Goal: Information Seeking & Learning: Learn about a topic

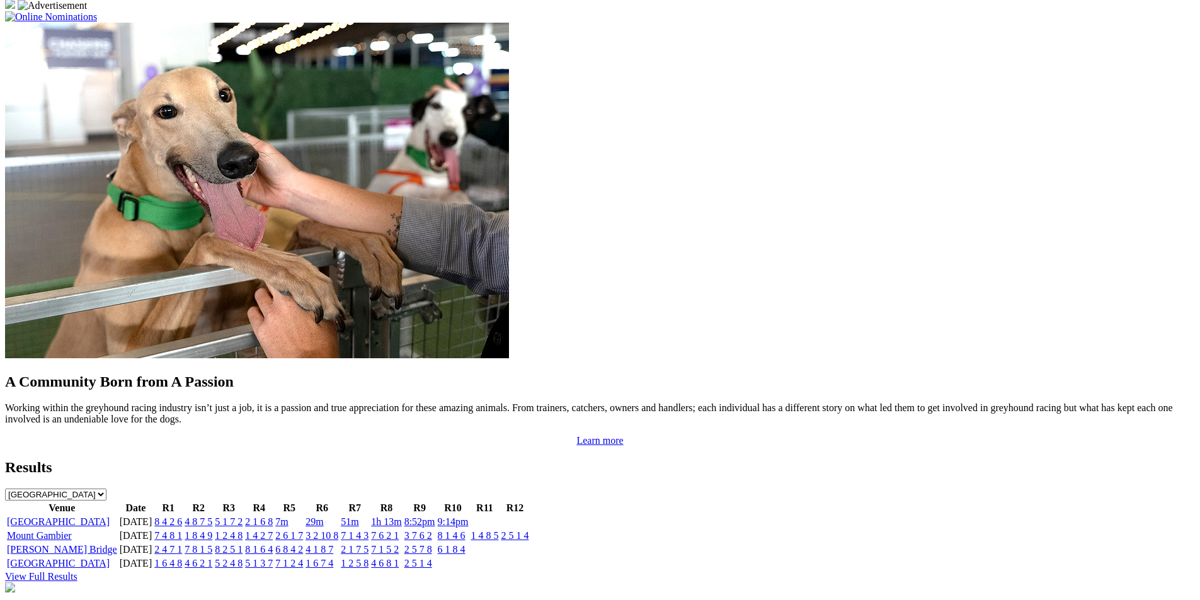
scroll to position [1068, 0]
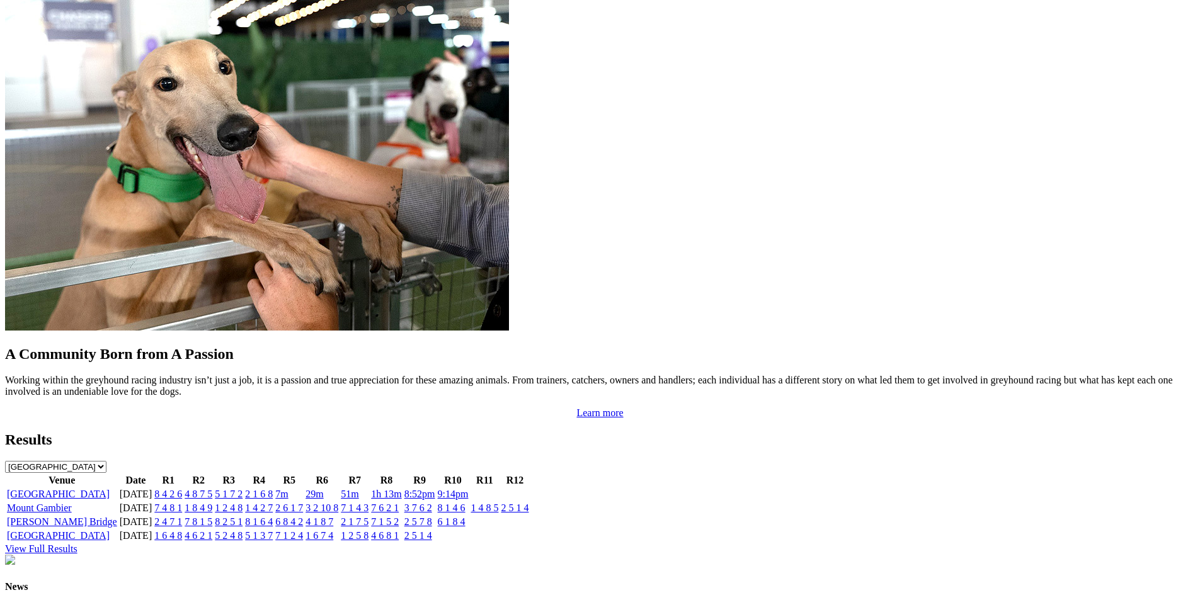
click at [212, 489] on link "4 8 7 5" at bounding box center [199, 494] width 28 height 11
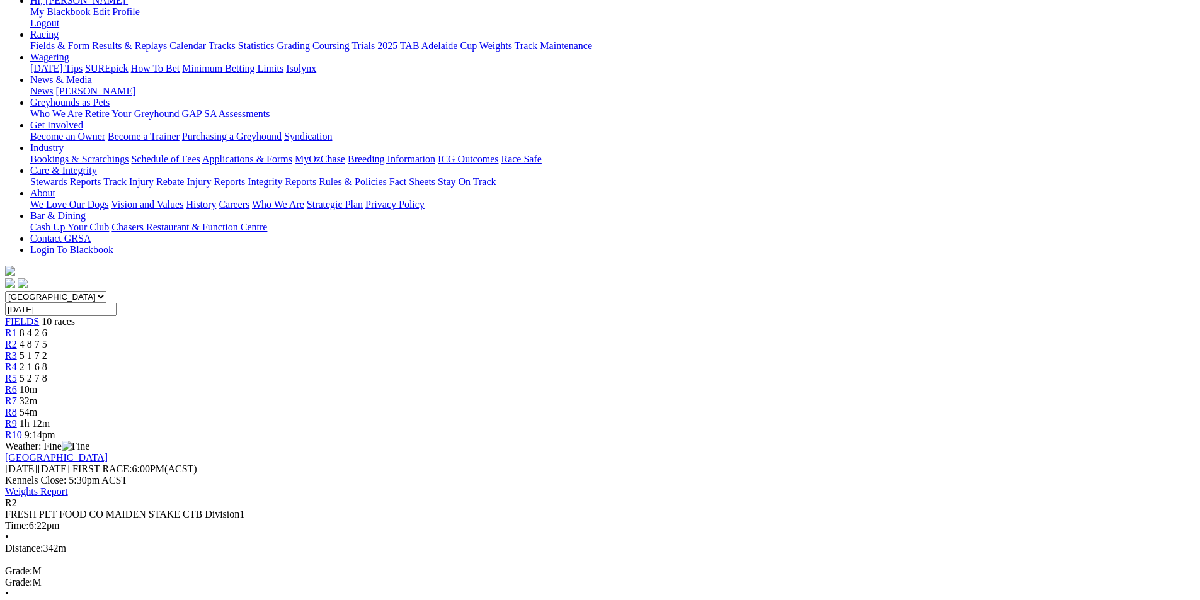
scroll to position [191, 0]
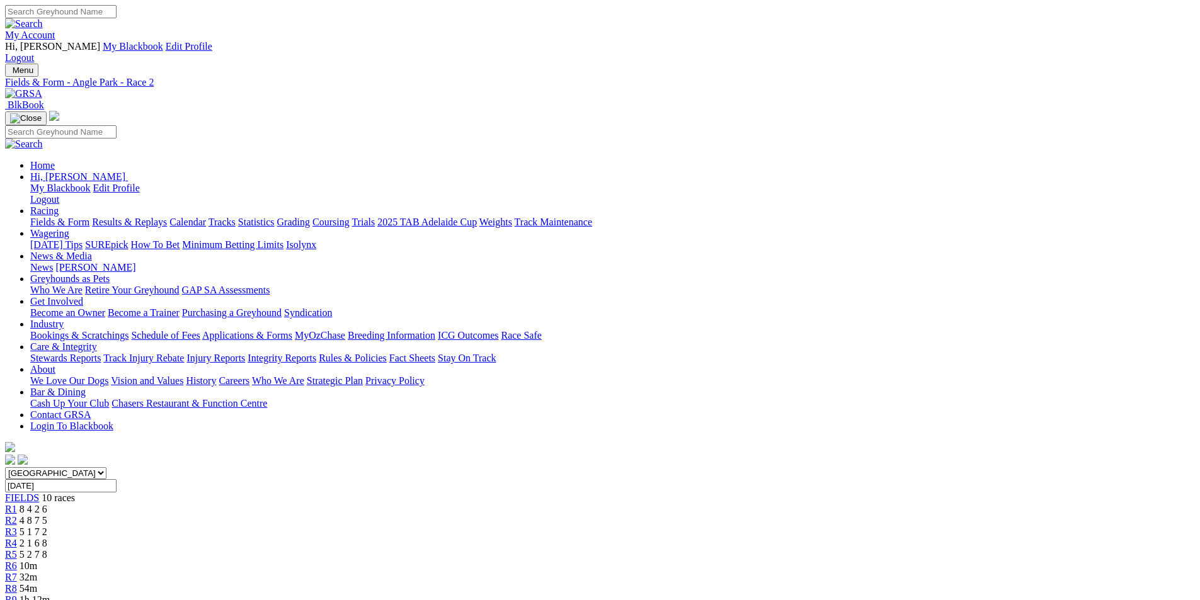
click at [350, 217] on link "Coursing" at bounding box center [330, 222] width 37 height 11
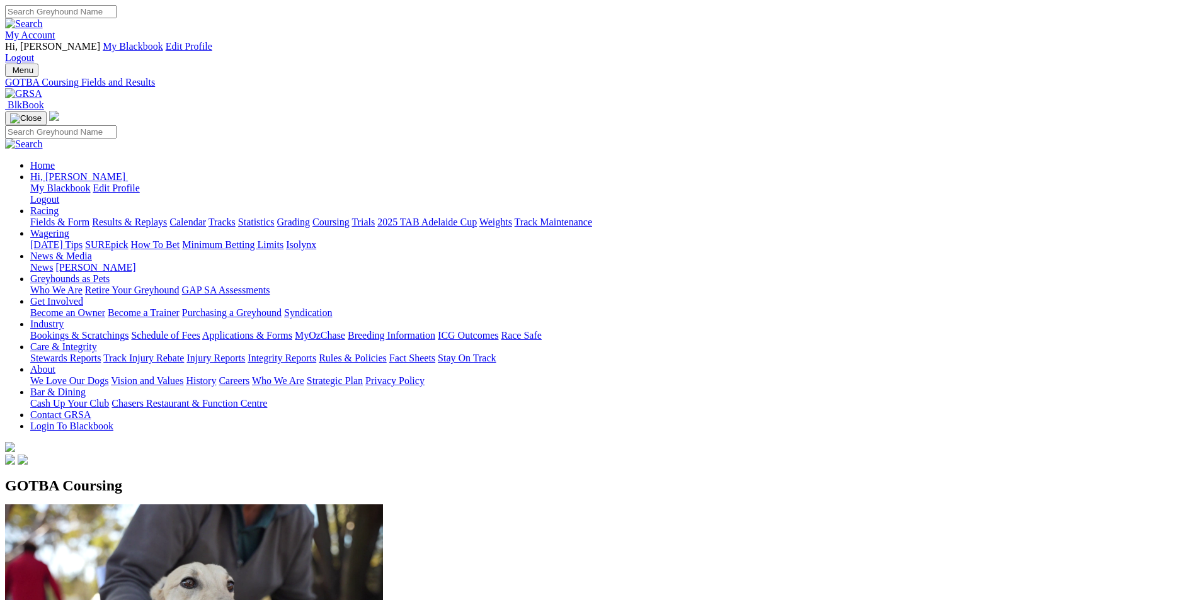
click at [42, 88] on img at bounding box center [23, 93] width 37 height 11
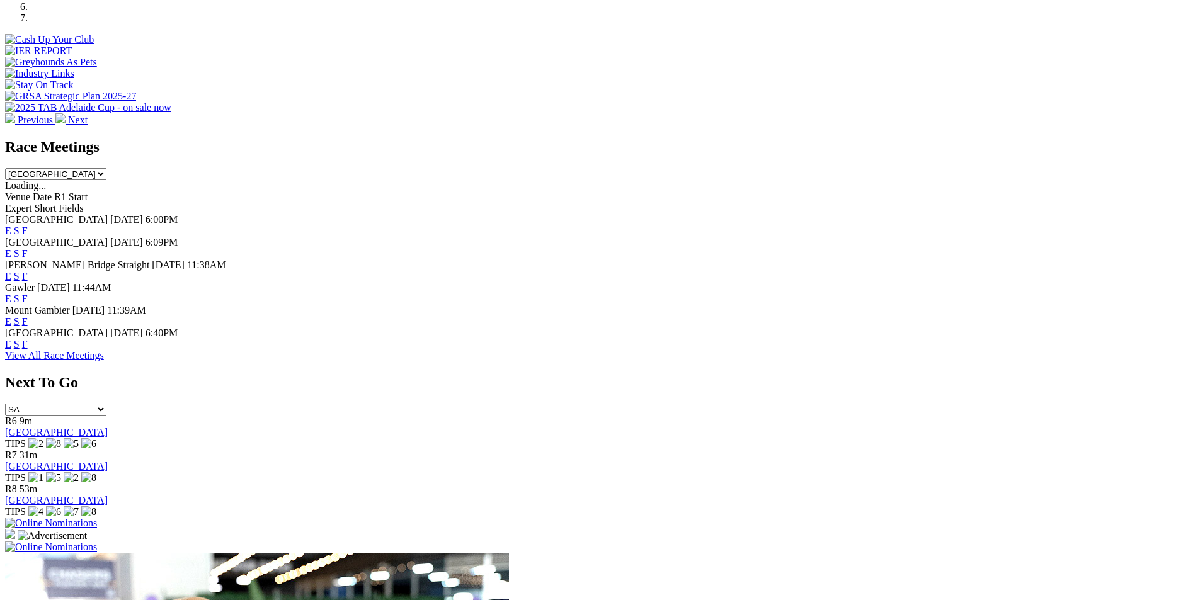
scroll to position [520, 0]
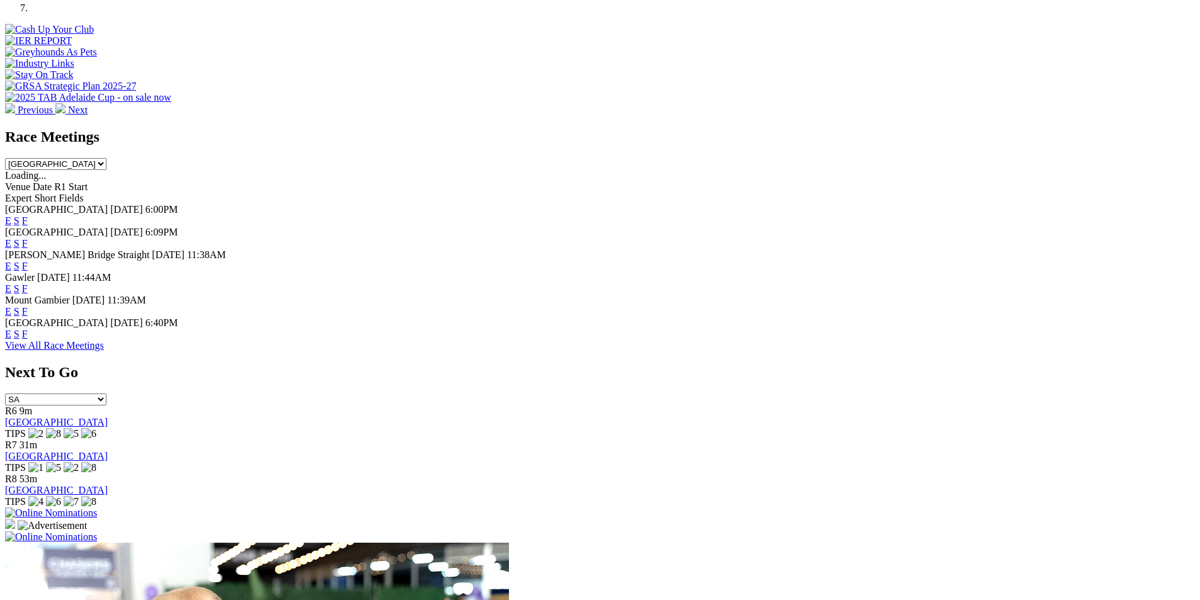
click at [28, 329] on link "F" at bounding box center [25, 334] width 6 height 11
